Goal: Task Accomplishment & Management: Use online tool/utility

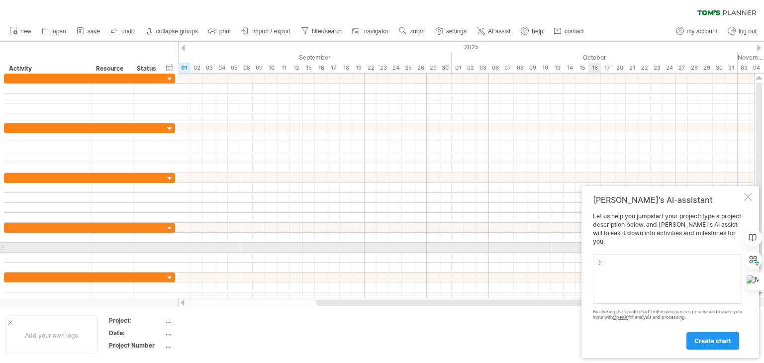
type textarea "ㄊ"
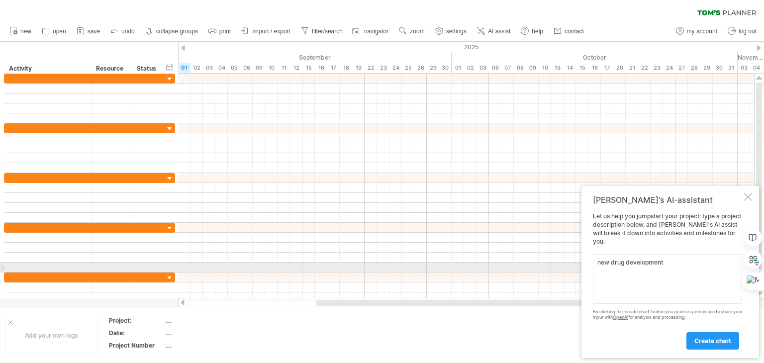
click at [611, 263] on textarea "new drug development" at bounding box center [667, 279] width 149 height 50
click at [665, 263] on textarea "new drug development" at bounding box center [667, 279] width 149 height 50
drag, startPoint x: 666, startPoint y: 265, endPoint x: 583, endPoint y: 263, distance: 83.6
click at [583, 263] on div "[PERSON_NAME]'s AI-assistant Let us help you jumpstart your project: type a pro…" at bounding box center [669, 272] width 177 height 172
click at [621, 266] on textarea "new drug development" at bounding box center [667, 279] width 149 height 50
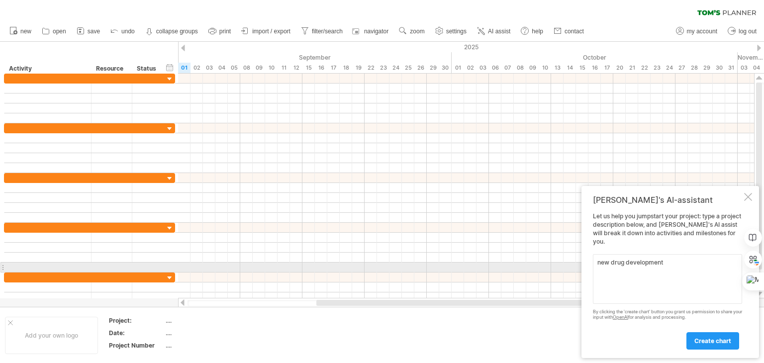
click at [642, 264] on textarea "new drug development" at bounding box center [667, 279] width 149 height 50
click at [666, 263] on textarea "new drug development" at bounding box center [667, 279] width 149 height 50
drag, startPoint x: 665, startPoint y: 265, endPoint x: 595, endPoint y: 265, distance: 70.1
click at [595, 265] on textarea "new drug development" at bounding box center [667, 279] width 149 height 50
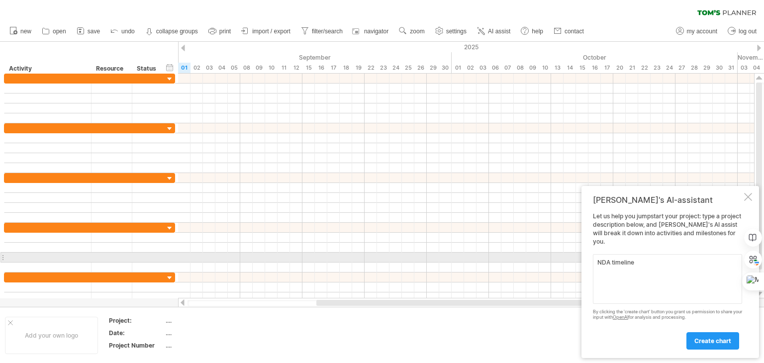
drag, startPoint x: 642, startPoint y: 260, endPoint x: 613, endPoint y: 259, distance: 28.9
click at [612, 259] on textarea "NDA timeline" at bounding box center [667, 279] width 149 height 50
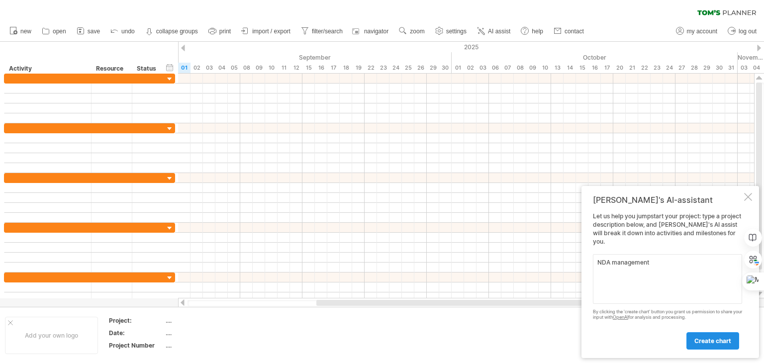
type textarea "NDA management"
click at [695, 342] on span "create chart" at bounding box center [712, 340] width 37 height 7
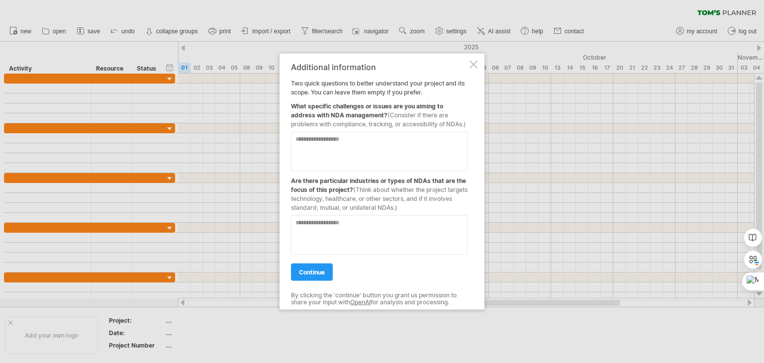
click at [474, 65] on div at bounding box center [473, 65] width 8 height 8
